Goal: Information Seeking & Learning: Learn about a topic

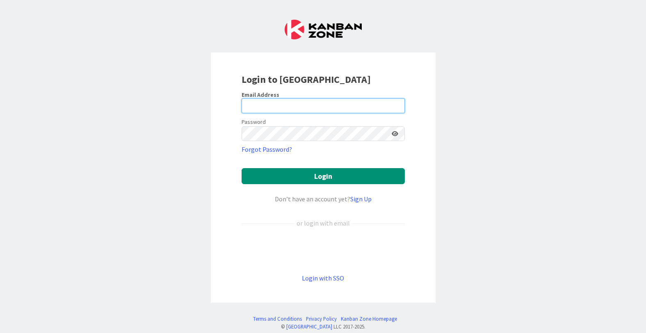
click at [373, 106] on input "email" at bounding box center [323, 105] width 163 height 15
type input "[PERSON_NAME][EMAIL_ADDRESS][DOMAIN_NAME]"
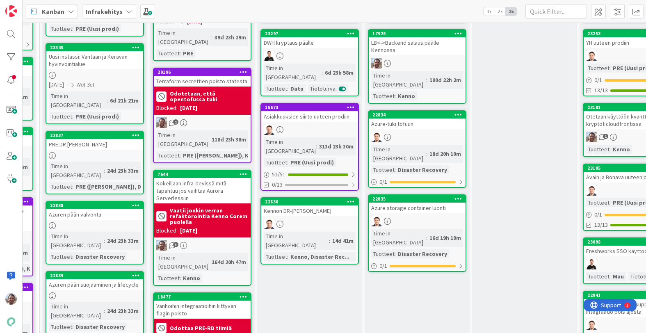
scroll to position [0, 312]
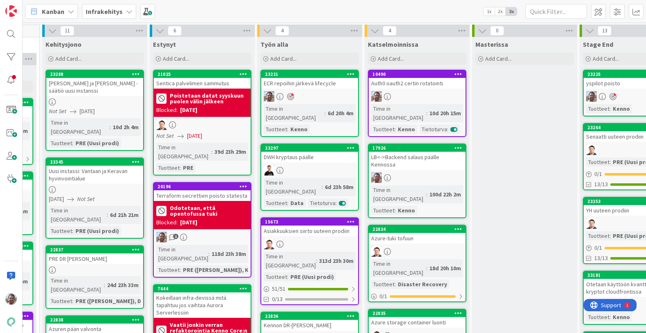
click at [328, 83] on div "ECR repoihin järkevä lifecycle" at bounding box center [309, 83] width 97 height 11
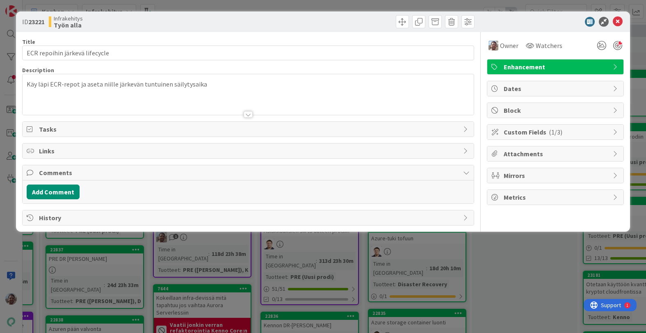
click at [247, 112] on div at bounding box center [248, 114] width 9 height 7
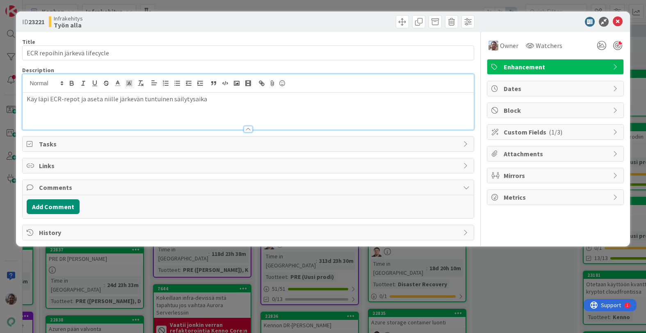
click at [226, 101] on p "Käy läpi ECR-repot ja aseta niille järkevän tuntuinen säilytysaika" at bounding box center [248, 98] width 443 height 9
click at [619, 21] on icon at bounding box center [618, 22] width 10 height 10
